Goal: Information Seeking & Learning: Learn about a topic

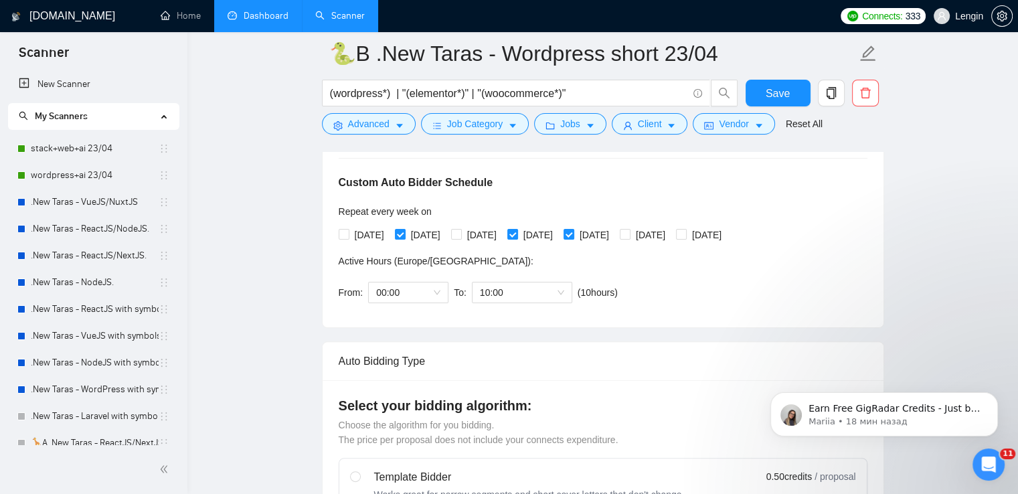
click at [246, 14] on link "Dashboard" at bounding box center [258, 15] width 61 height 11
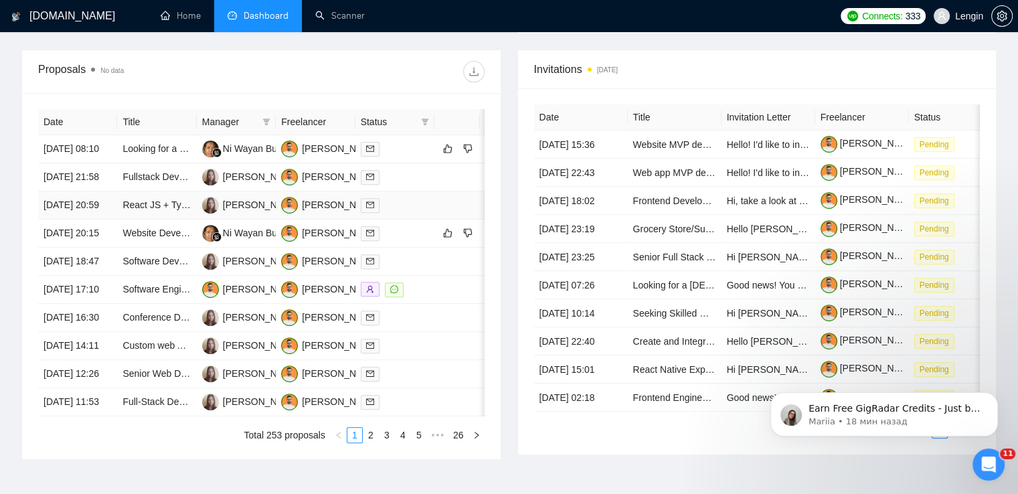
scroll to position [637, 0]
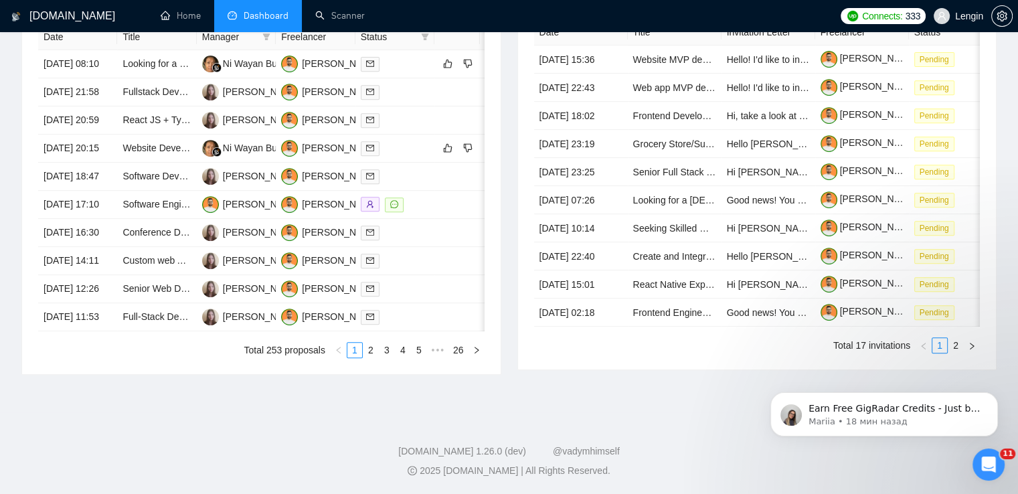
click at [369, 358] on ul "Total 253 proposals 1 2 3 4 5 ••• 26" at bounding box center [261, 350] width 446 height 16
click at [366, 357] on link "2" at bounding box center [370, 350] width 15 height 15
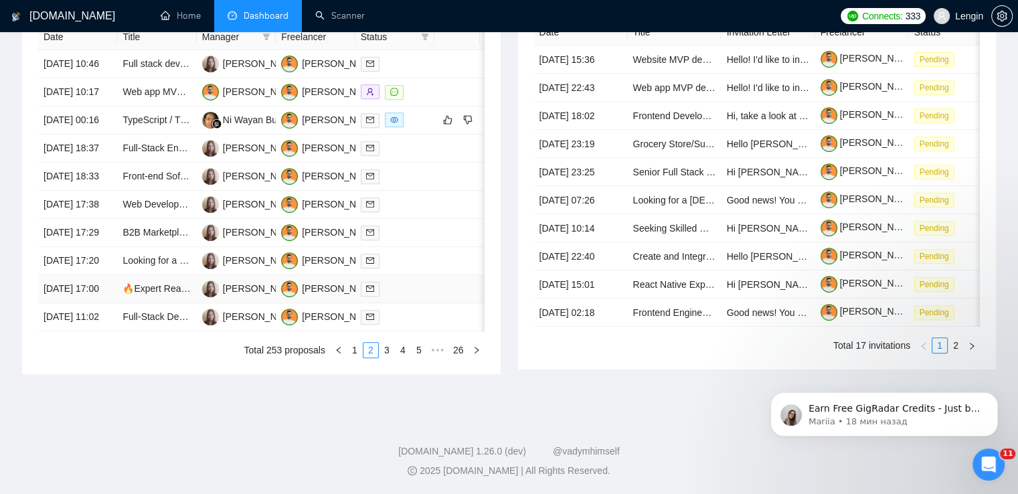
scroll to position [685, 0]
click at [356, 357] on link "1" at bounding box center [354, 350] width 15 height 15
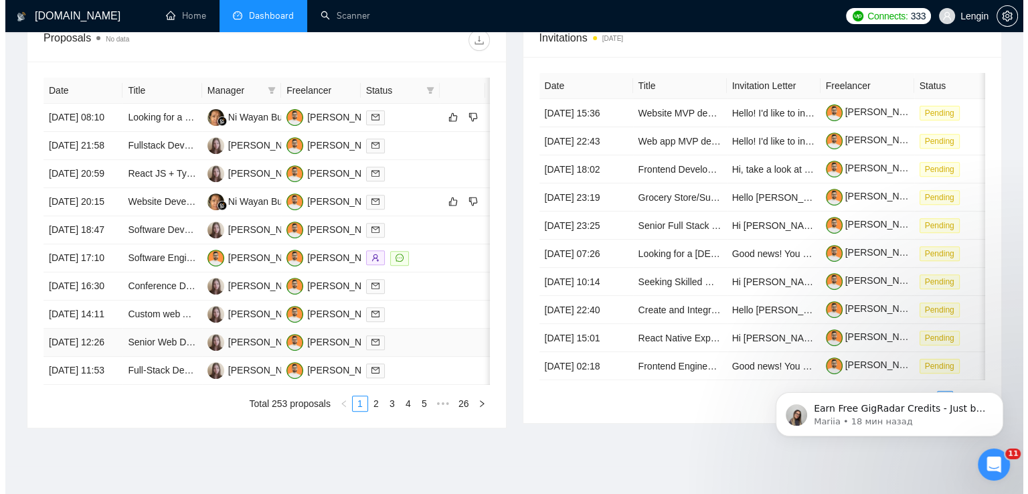
scroll to position [513, 0]
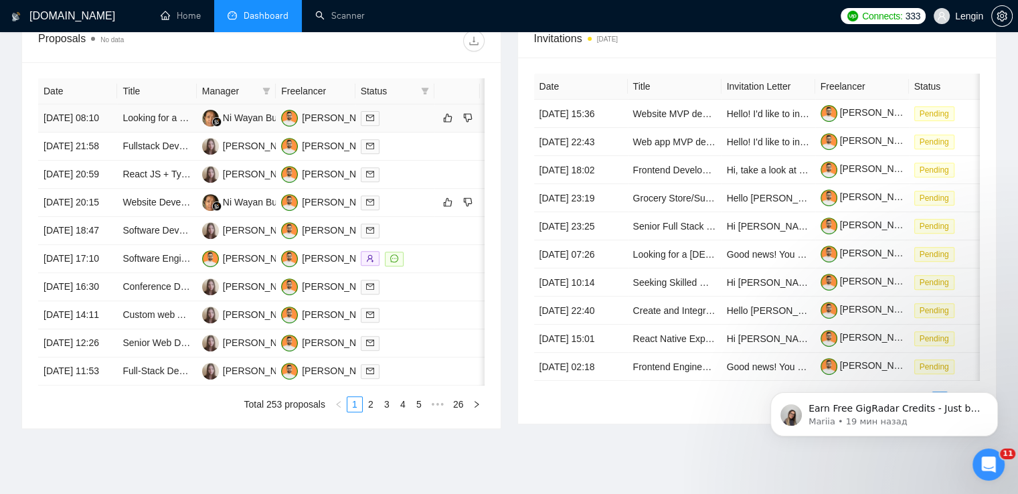
click at [161, 133] on td "Looking for a SUPERSTAR Full Stack Wordpress Developer (APIs + REACT/NEXT)" at bounding box center [156, 118] width 79 height 28
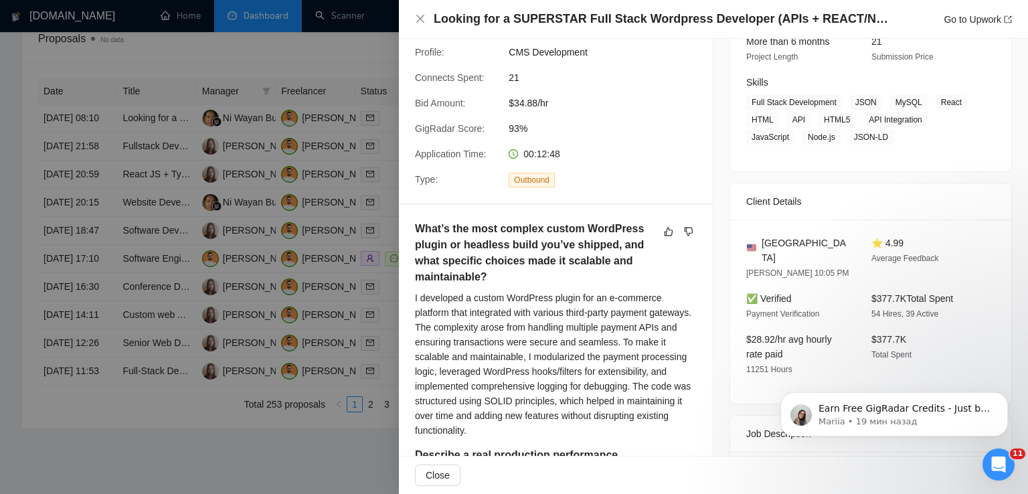
scroll to position [187, 0]
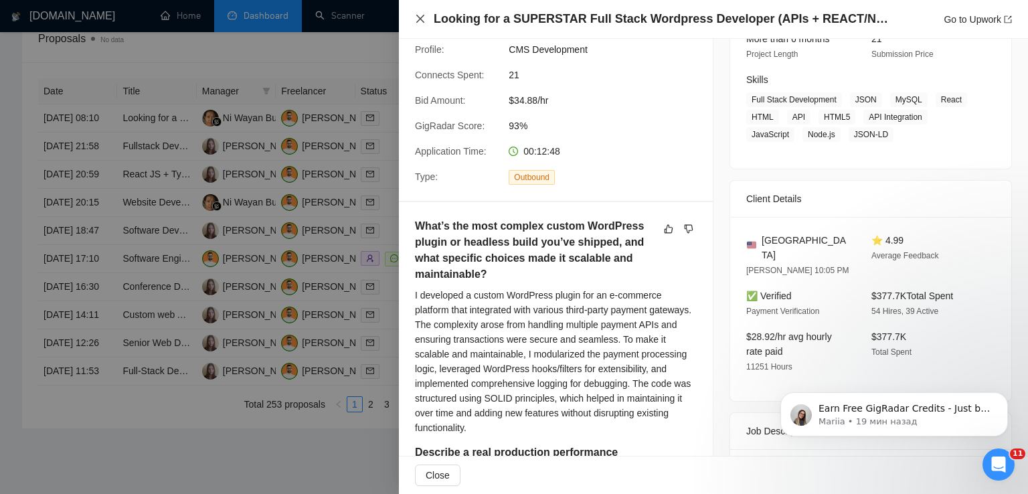
click at [420, 19] on icon "close" at bounding box center [420, 19] width 8 height 8
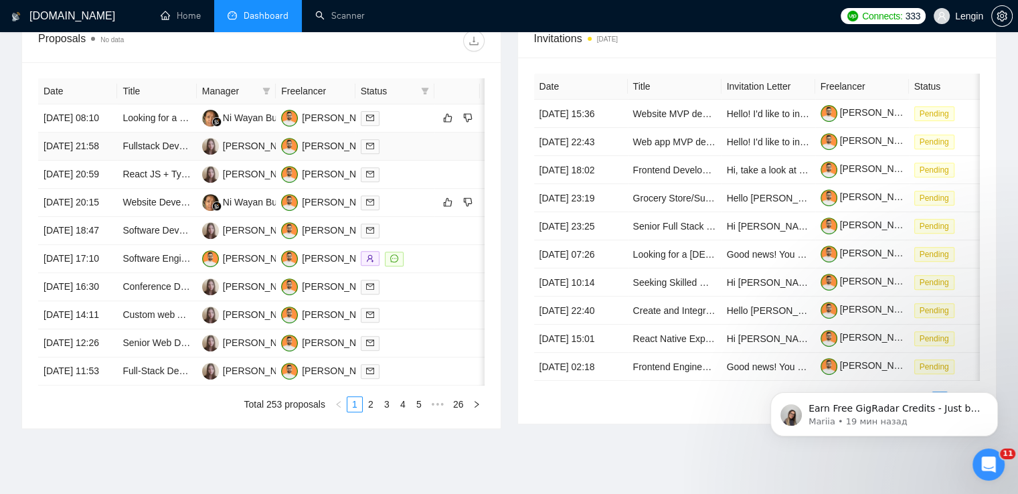
click at [177, 161] on td "Fullstack Developer Needed for Ongoing Projects" at bounding box center [156, 147] width 79 height 28
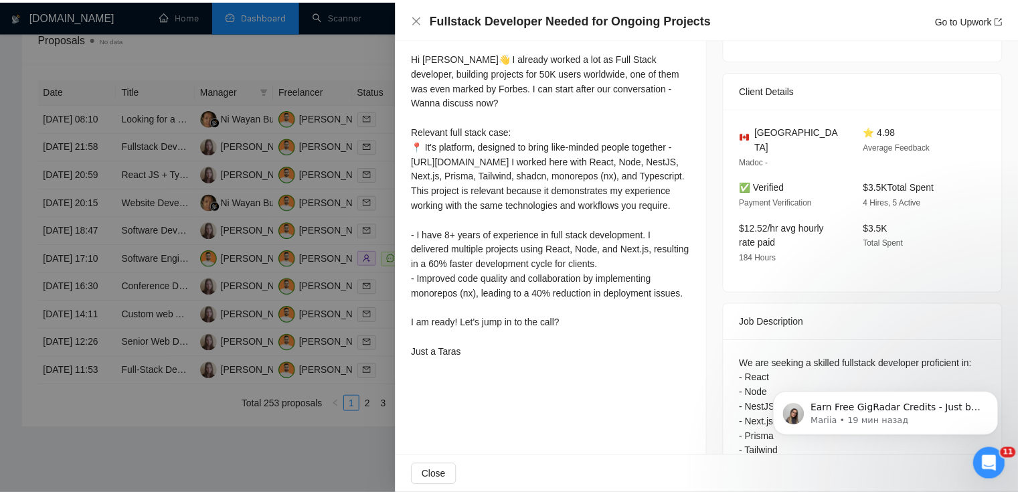
scroll to position [295, 0]
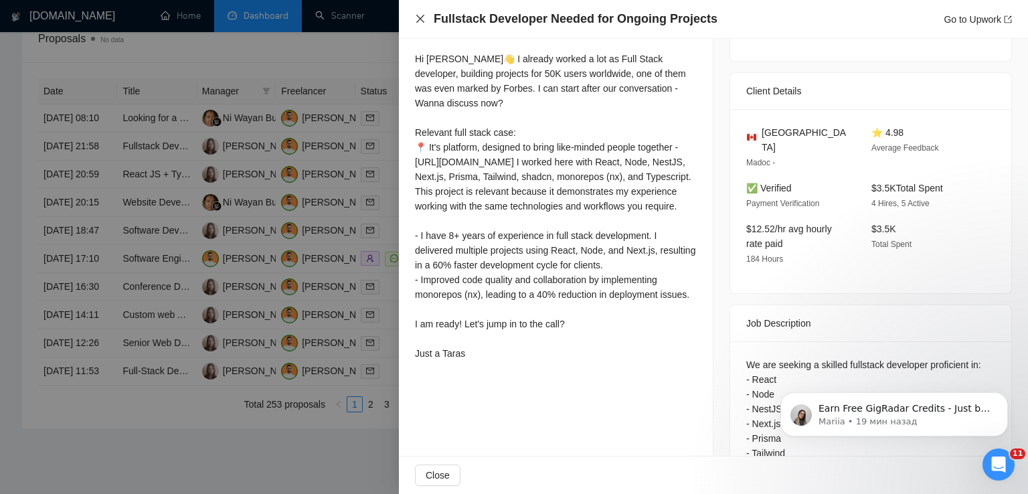
click at [424, 22] on icon "close" at bounding box center [420, 18] width 11 height 11
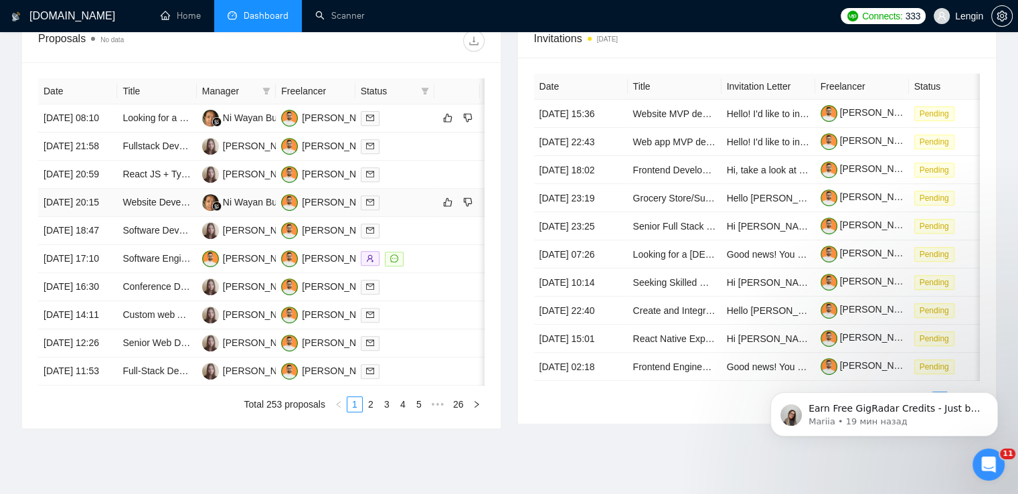
click at [178, 217] on td "Website Development for Hospitality Real Estate Agency" at bounding box center [156, 203] width 79 height 28
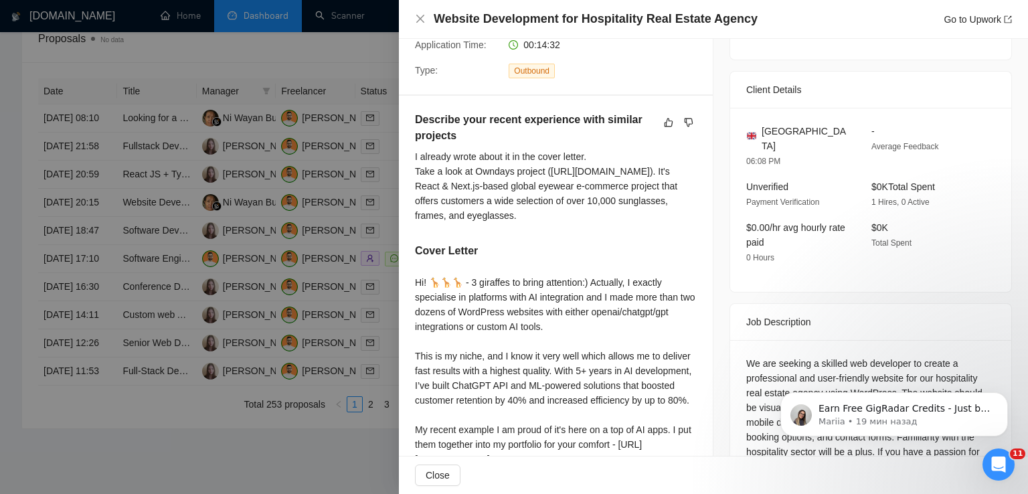
scroll to position [416, 0]
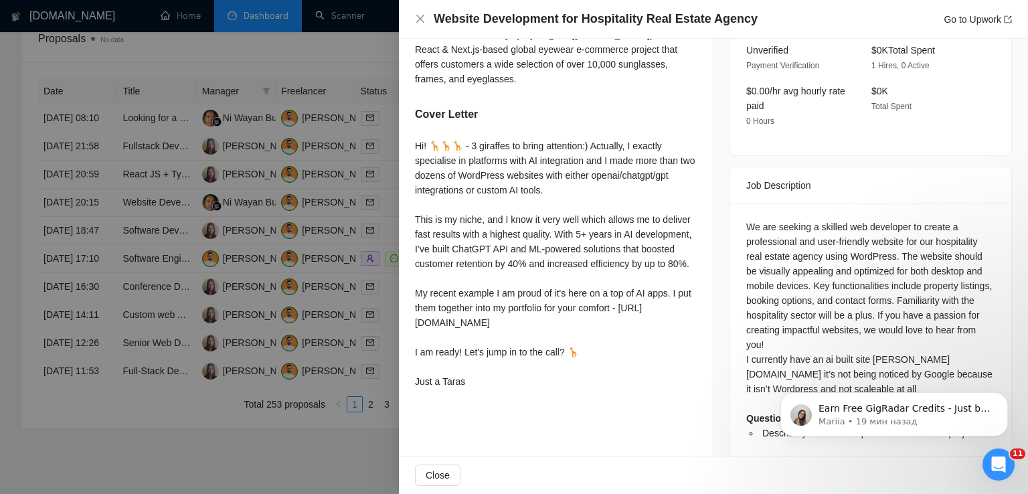
click at [424, 25] on div "Website Development for Hospitality Real Estate Agency Go to Upwork" at bounding box center [713, 19] width 597 height 17
click at [416, 17] on icon "close" at bounding box center [420, 18] width 11 height 11
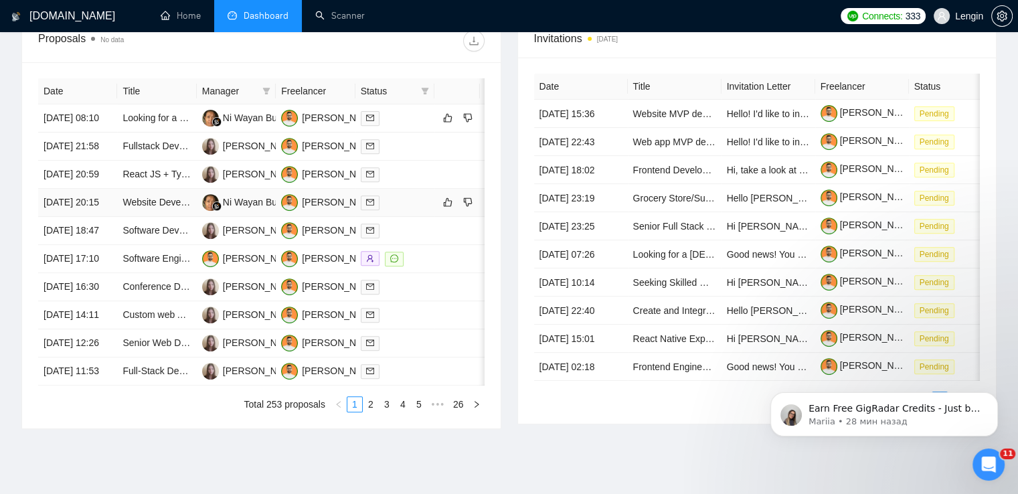
click at [169, 217] on td "Website Development for Hospitality Real Estate Agency" at bounding box center [156, 203] width 79 height 28
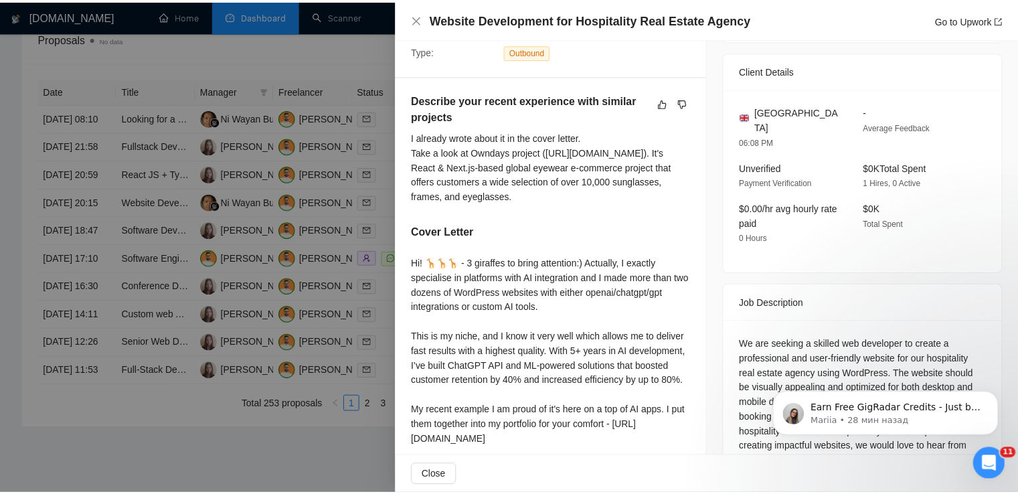
scroll to position [303, 0]
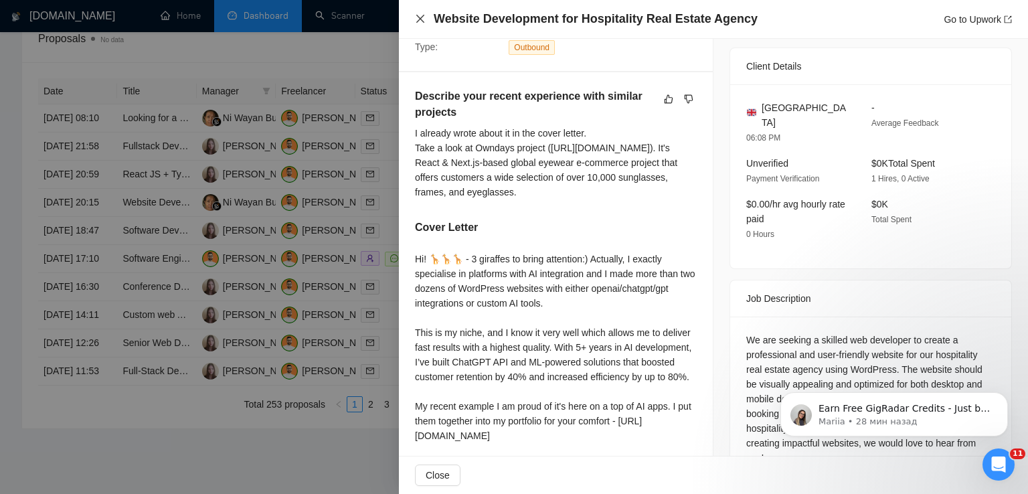
click at [423, 15] on icon "close" at bounding box center [420, 19] width 8 height 8
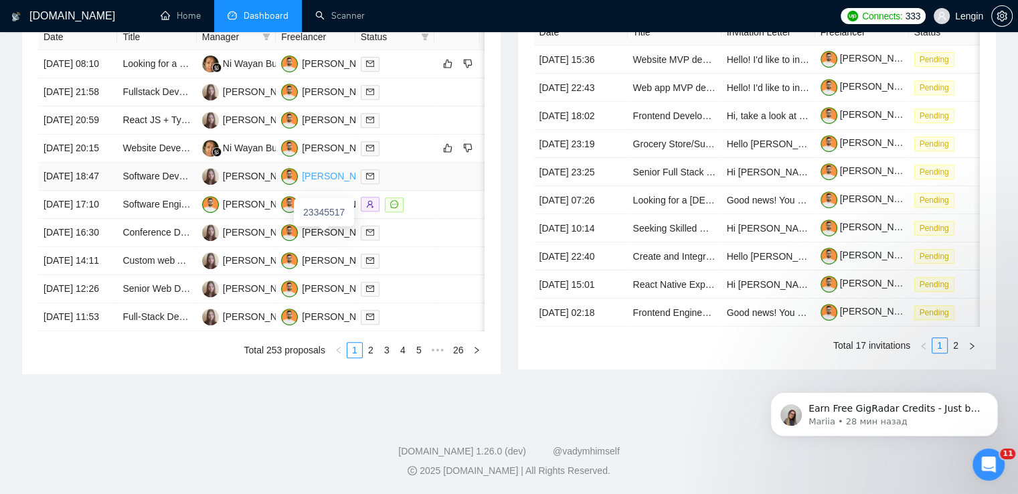
scroll to position [665, 0]
click at [372, 357] on link "2" at bounding box center [370, 350] width 15 height 15
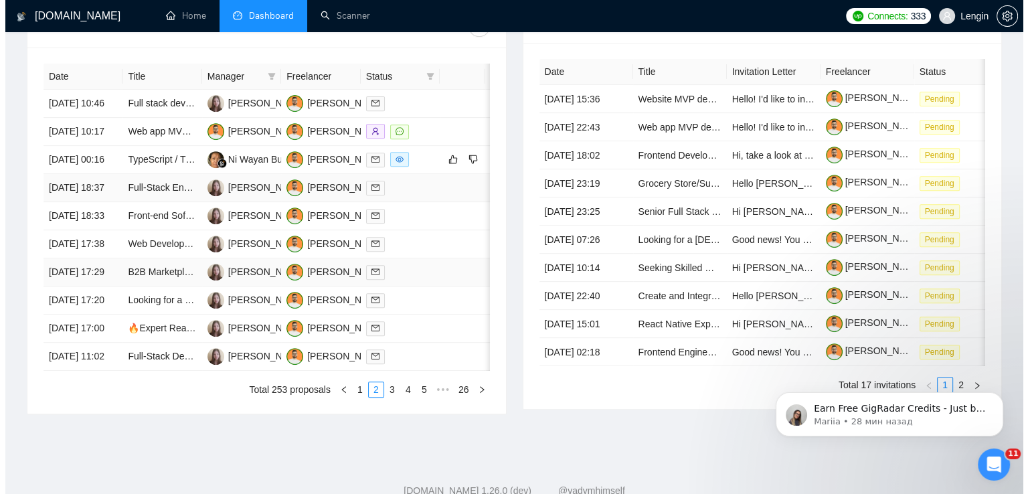
scroll to position [527, 0]
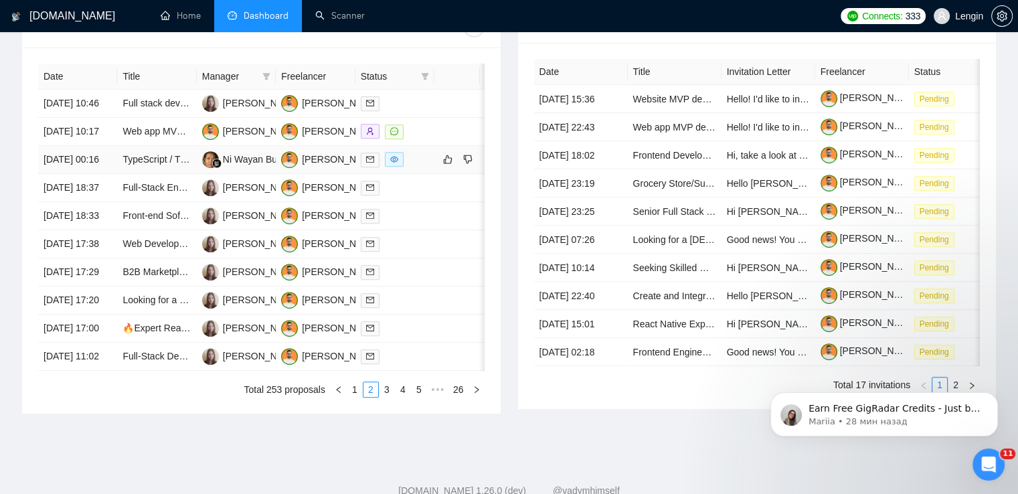
click at [192, 174] on td "TypeScript / TDD / React / Redux / Jest Developer" at bounding box center [156, 160] width 79 height 28
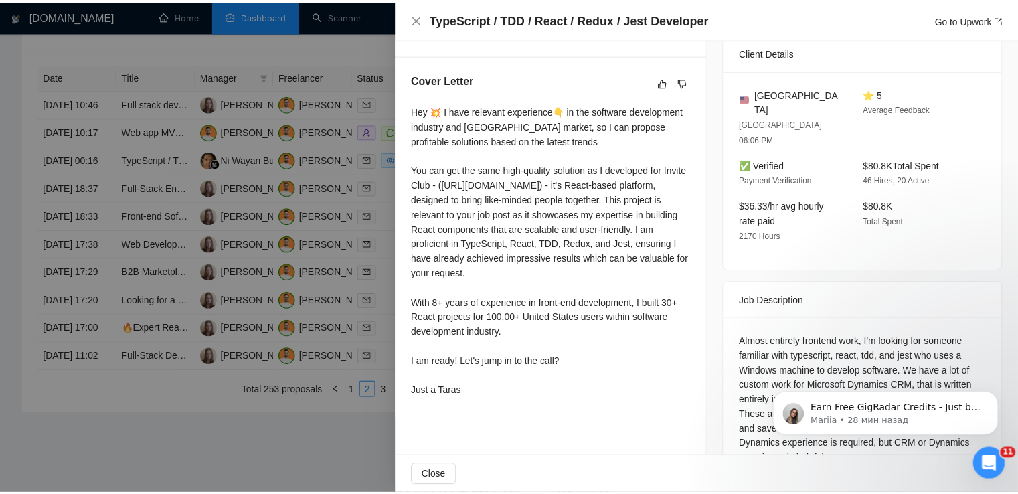
scroll to position [327, 0]
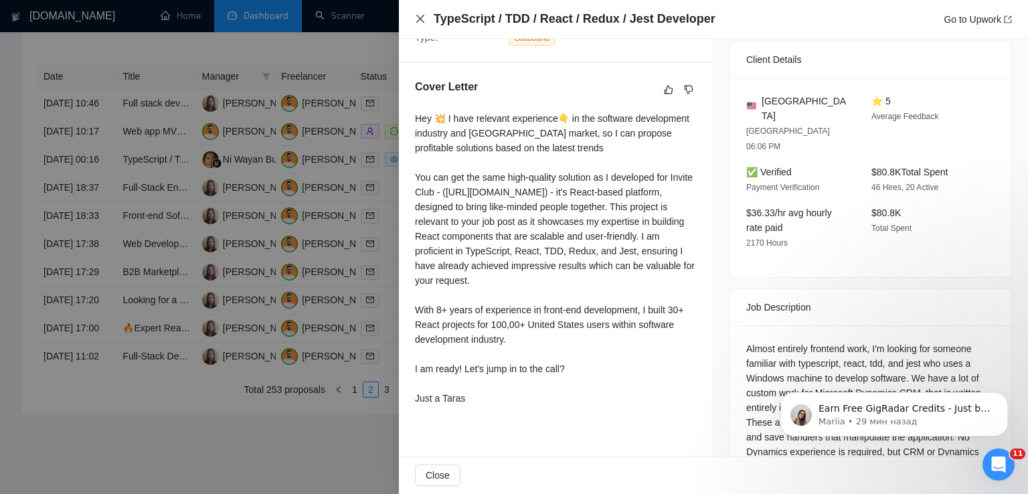
click at [423, 17] on icon "close" at bounding box center [420, 18] width 11 height 11
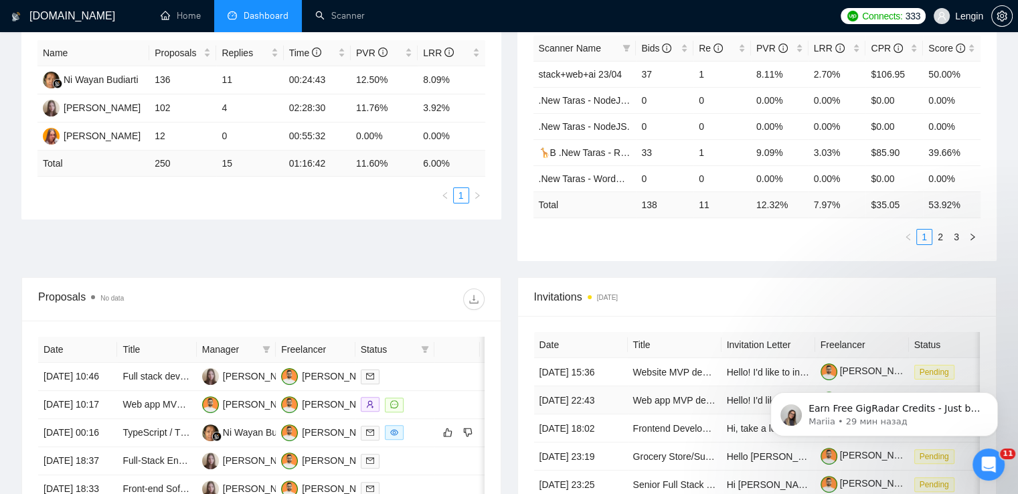
scroll to position [252, 0]
